Goal: Task Accomplishment & Management: Use online tool/utility

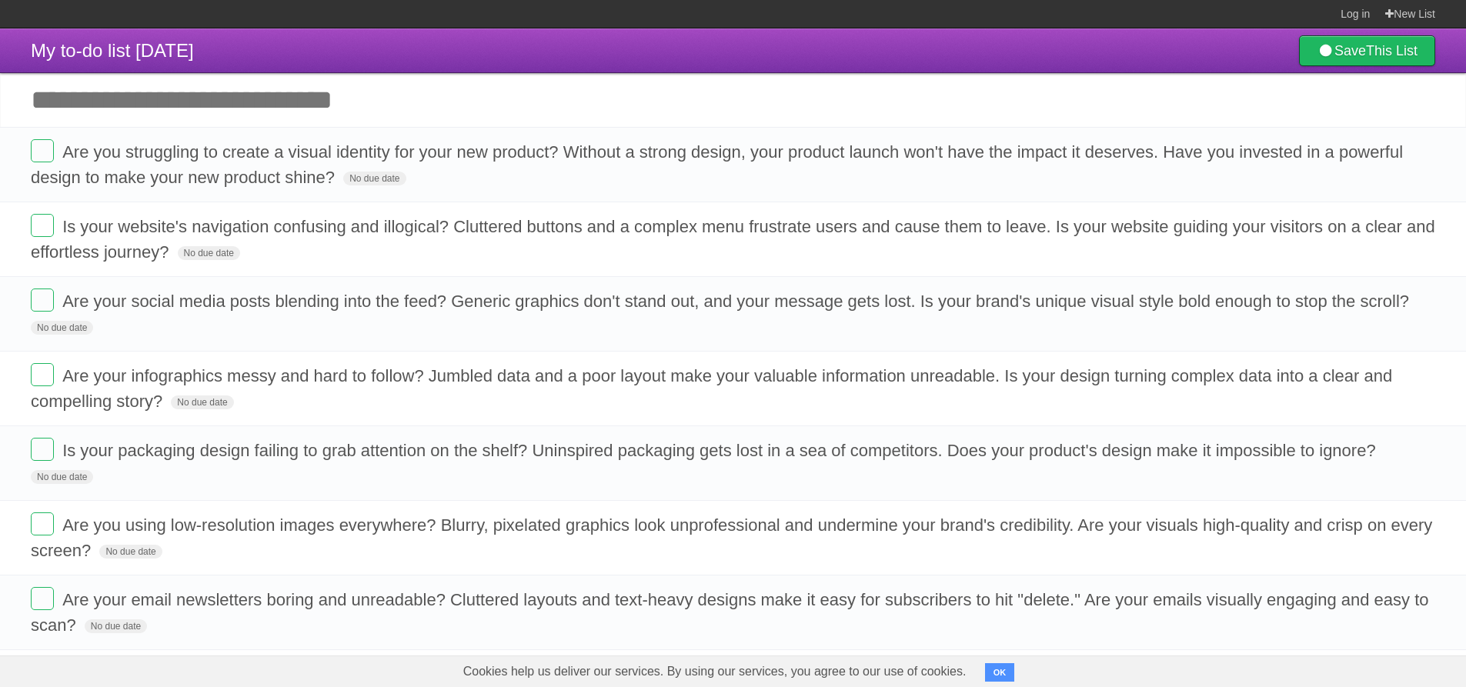
scroll to position [465, 0]
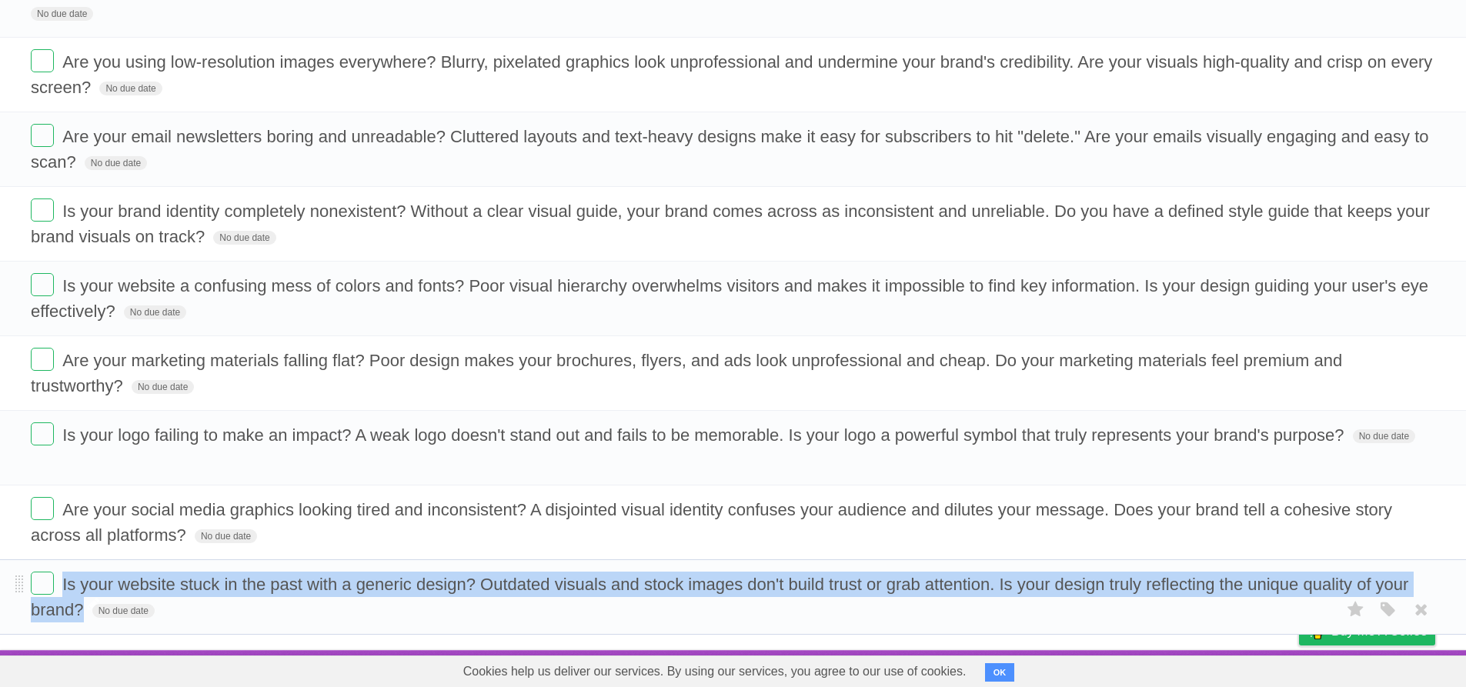
drag, startPoint x: 61, startPoint y: 590, endPoint x: 81, endPoint y: 607, distance: 26.2
click at [81, 607] on form "Is your website stuck in the past with a generic design? Outdated visuals and s…" at bounding box center [733, 597] width 1404 height 51
copy form "Is your website stuck in the past with a generic design? Outdated visuals and s…"
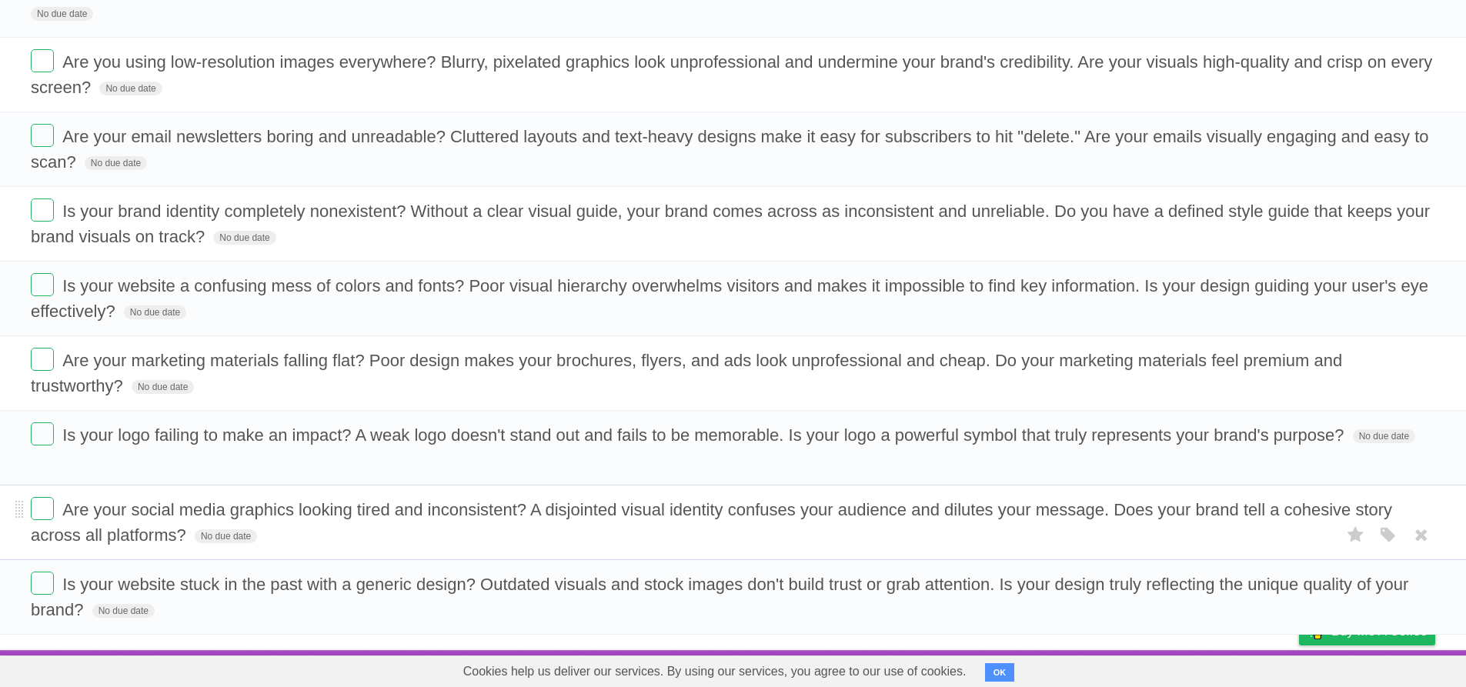
click at [153, 510] on span "Are your social media graphics looking tired and inconsistent? A disjointed vis…" at bounding box center [711, 522] width 1361 height 45
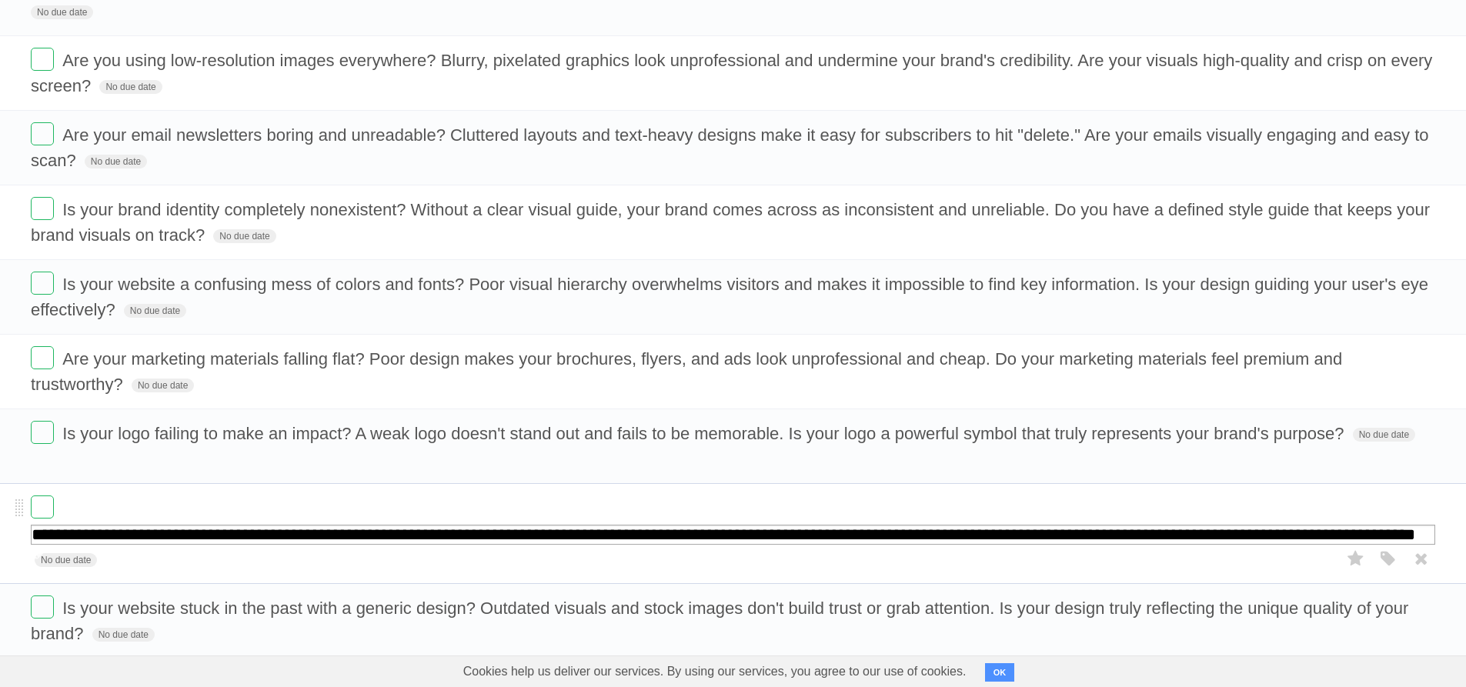
click at [153, 510] on form "**********" at bounding box center [733, 534] width 1404 height 76
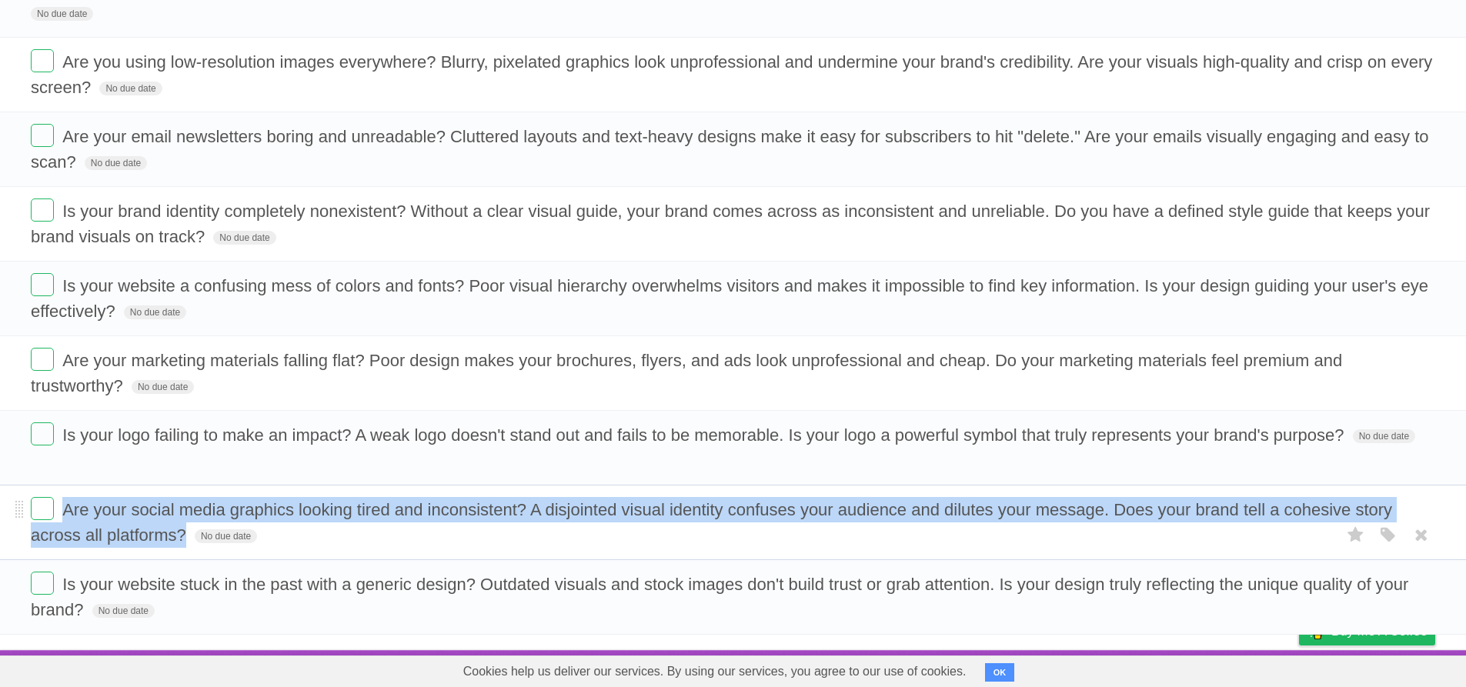
drag, startPoint x: 185, startPoint y: 536, endPoint x: 61, endPoint y: 517, distance: 126.1
click at [61, 517] on form "Are your social media graphics looking tired and inconsistent? A disjointed vis…" at bounding box center [733, 522] width 1404 height 51
copy form "Are your social media graphics looking tired and inconsistent? A disjointed vis…"
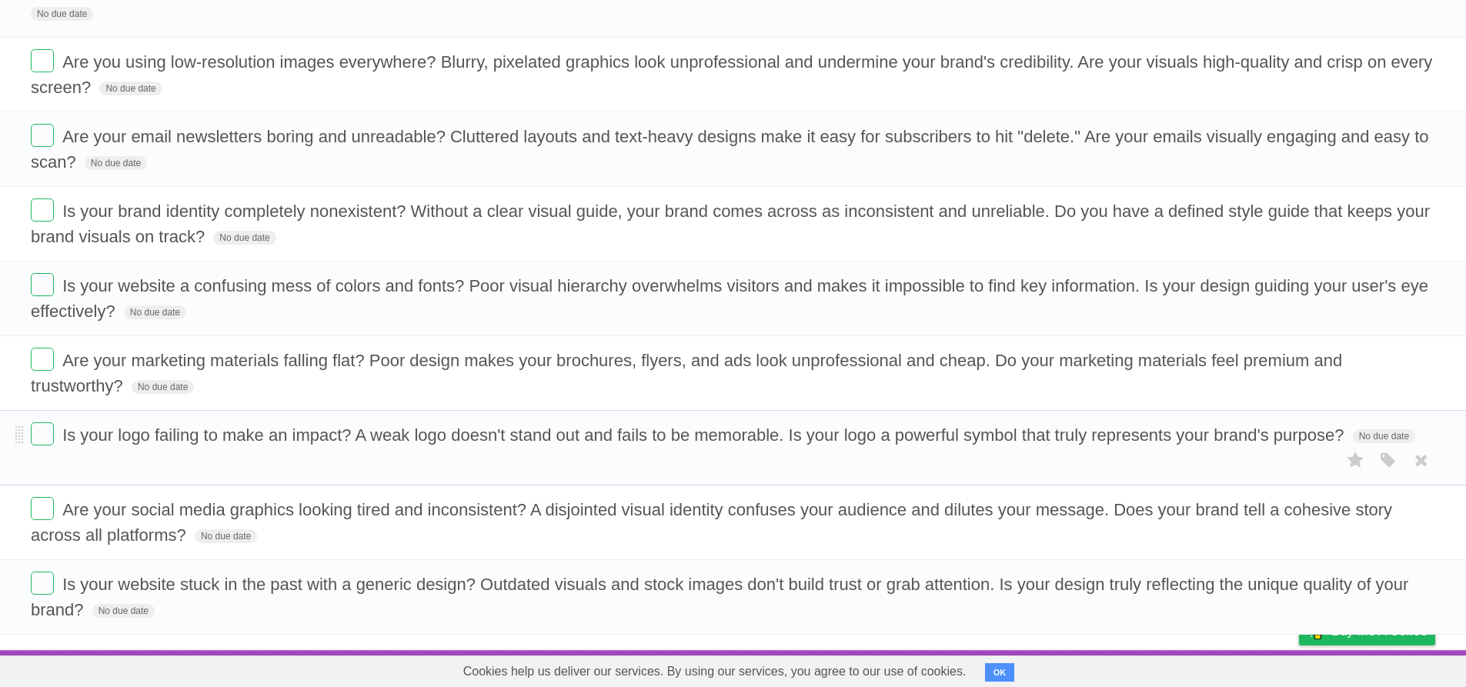
click at [171, 442] on span "Is your logo failing to make an impact? A weak logo doesn't stand out and fails…" at bounding box center [704, 435] width 1285 height 19
click at [171, 442] on form "Is your logo failing to make an impact? A weak logo doesn't stand out and fails…" at bounding box center [733, 434] width 1404 height 25
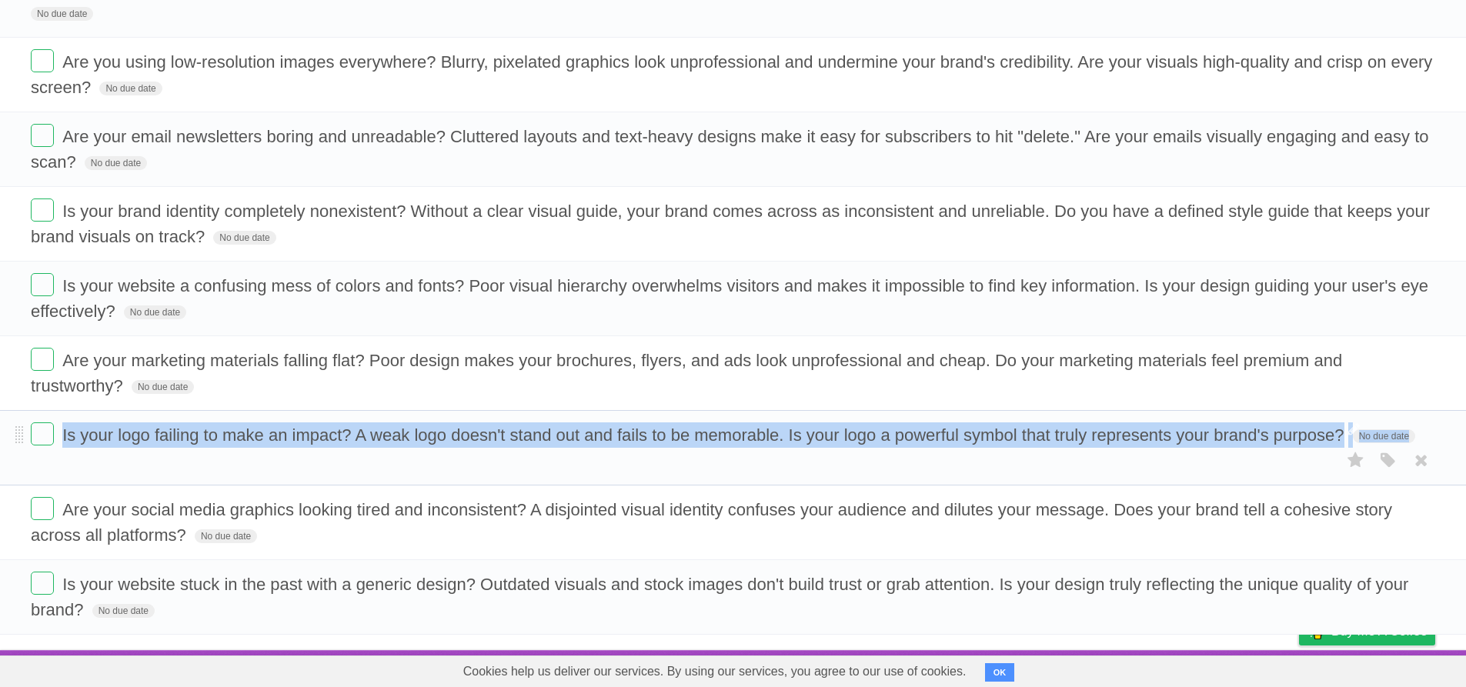
click at [171, 442] on span "Is your logo failing to make an impact? A weak logo doesn't stand out and fails…" at bounding box center [704, 435] width 1285 height 19
